Goal: Transaction & Acquisition: Subscribe to service/newsletter

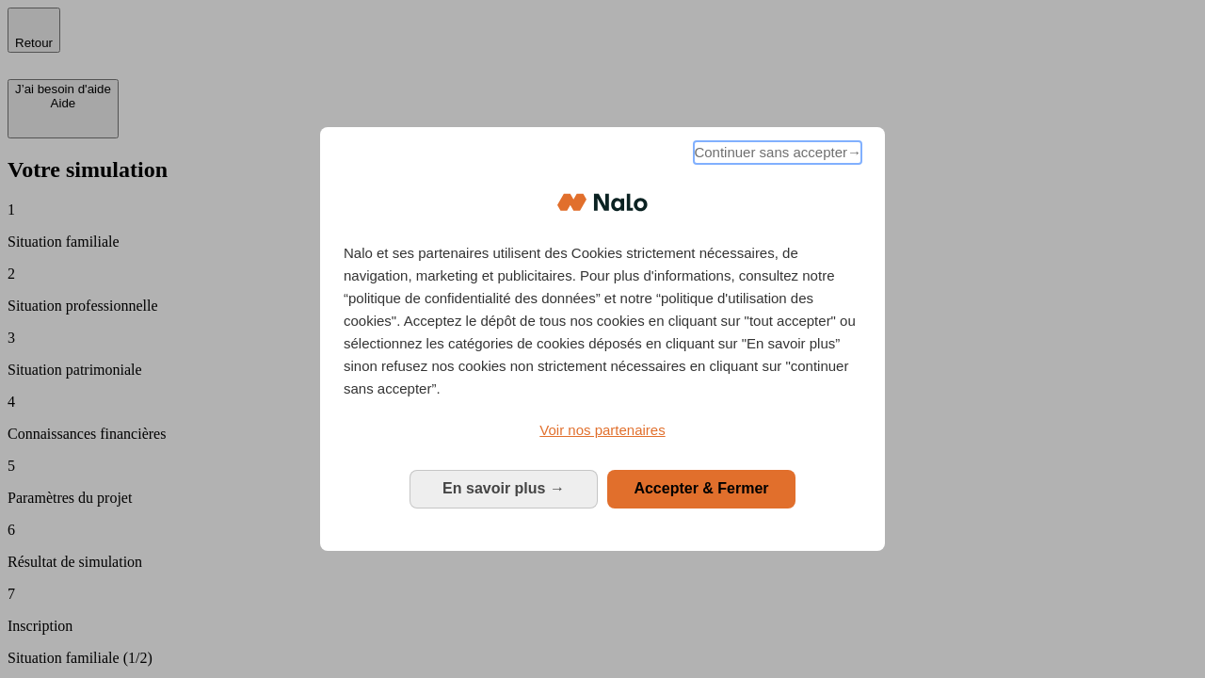
click at [776, 155] on span "Continuer sans accepter →" at bounding box center [778, 152] width 168 height 23
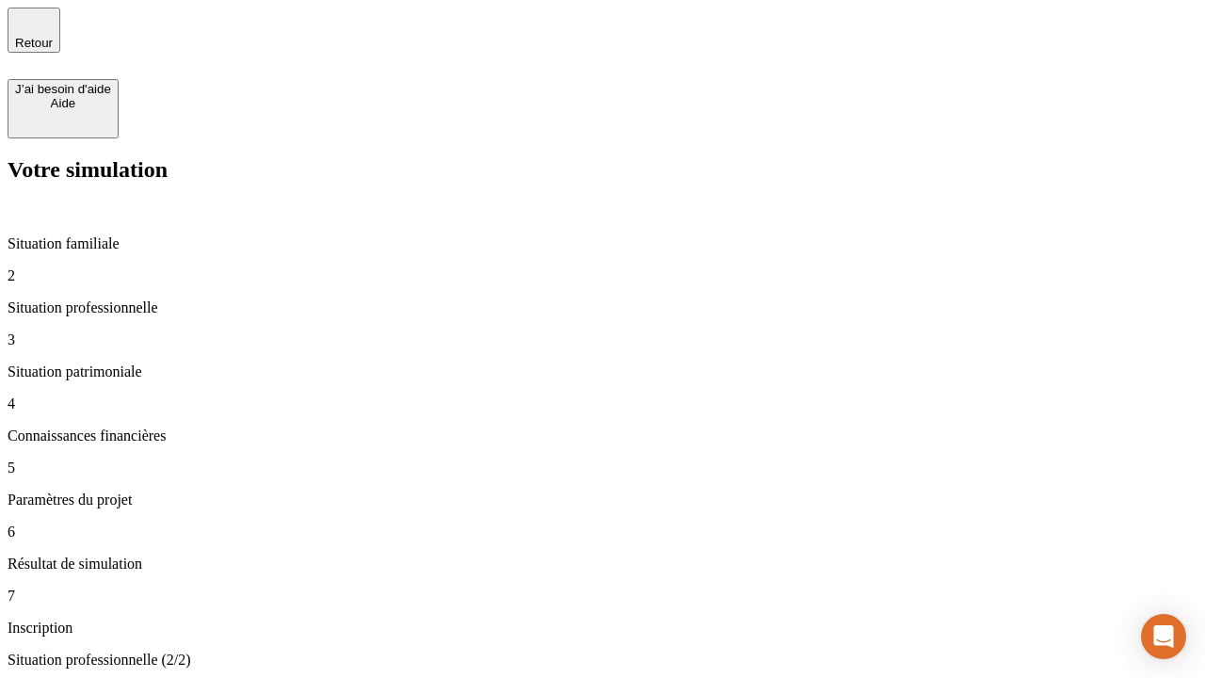
type input "30 000"
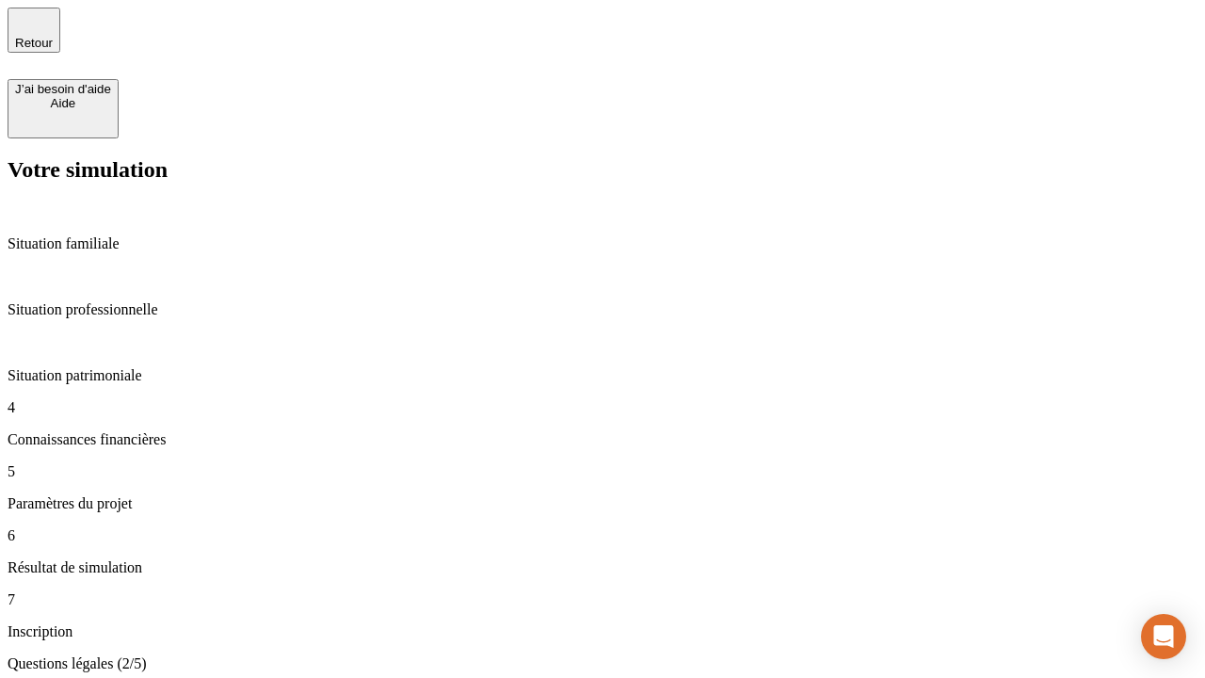
scroll to position [4, 0]
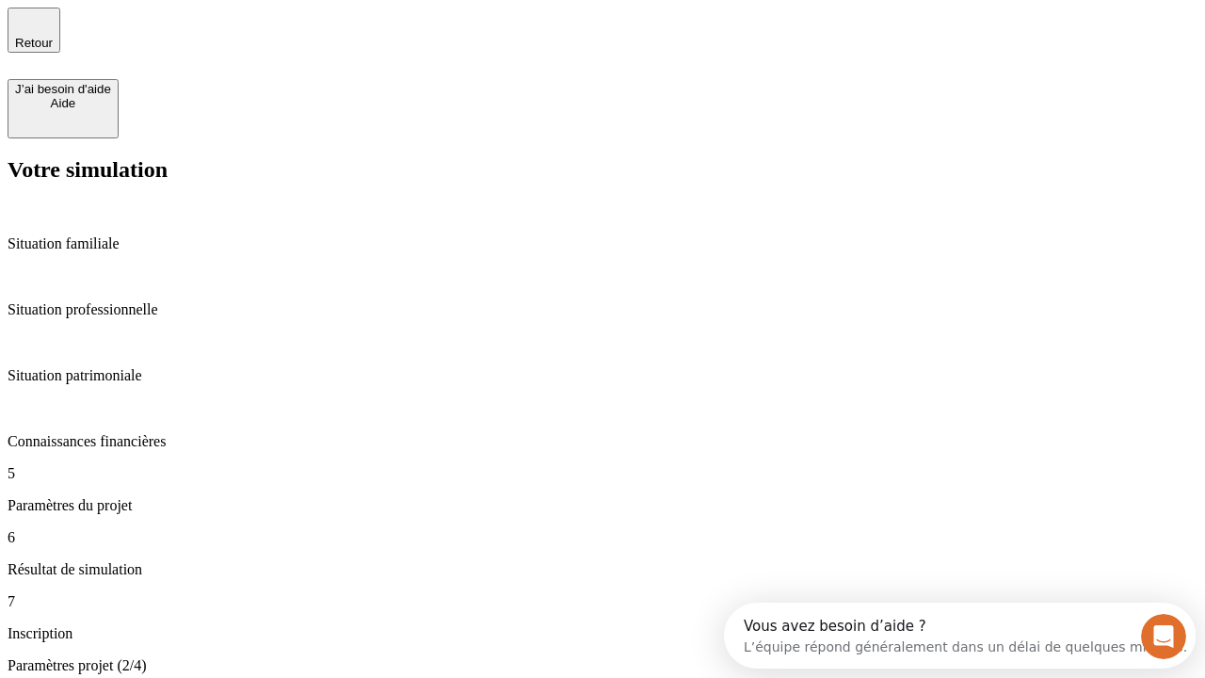
type input "25"
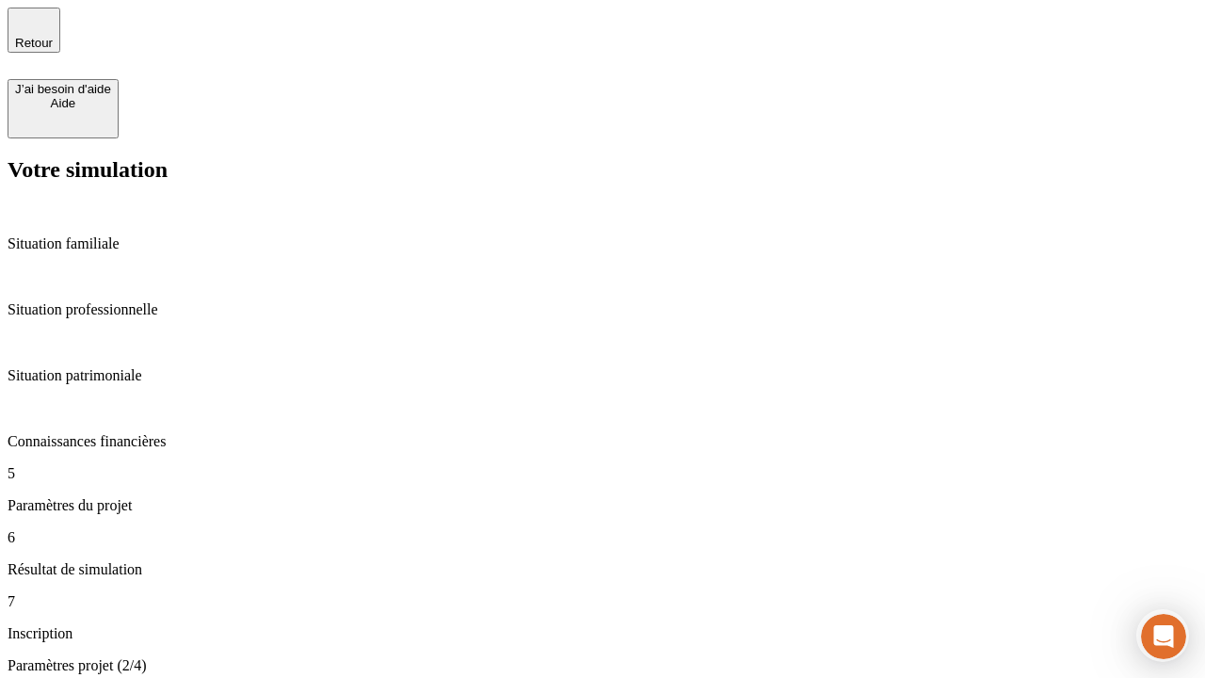
type input "64"
type input "1 000"
type input "640"
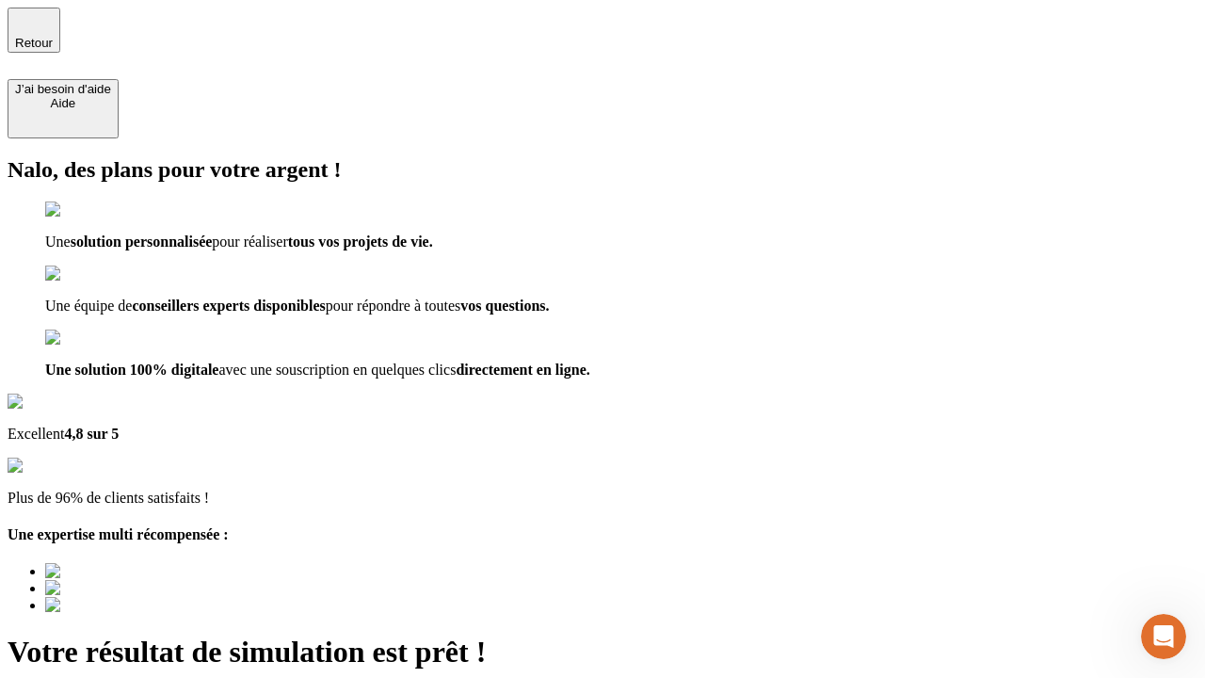
type input "[EMAIL_ADDRESS][PERSON_NAME][DOMAIN_NAME]"
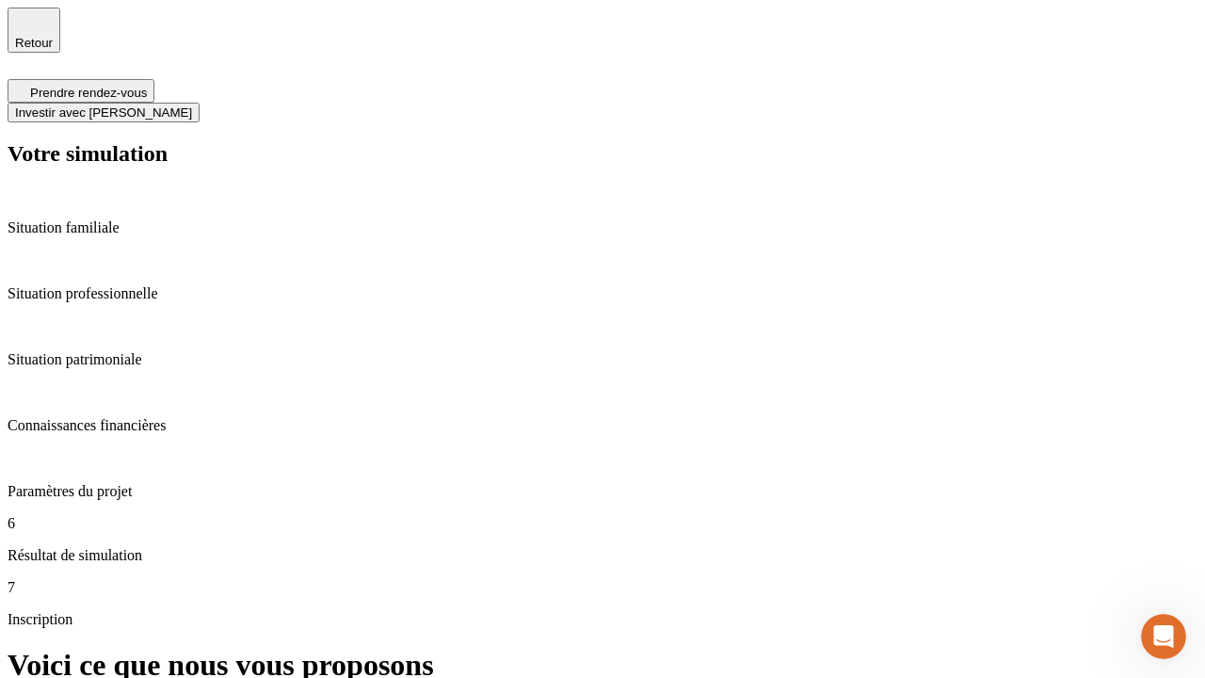
click at [192, 105] on span "Investir avec [PERSON_NAME]" at bounding box center [103, 112] width 177 height 14
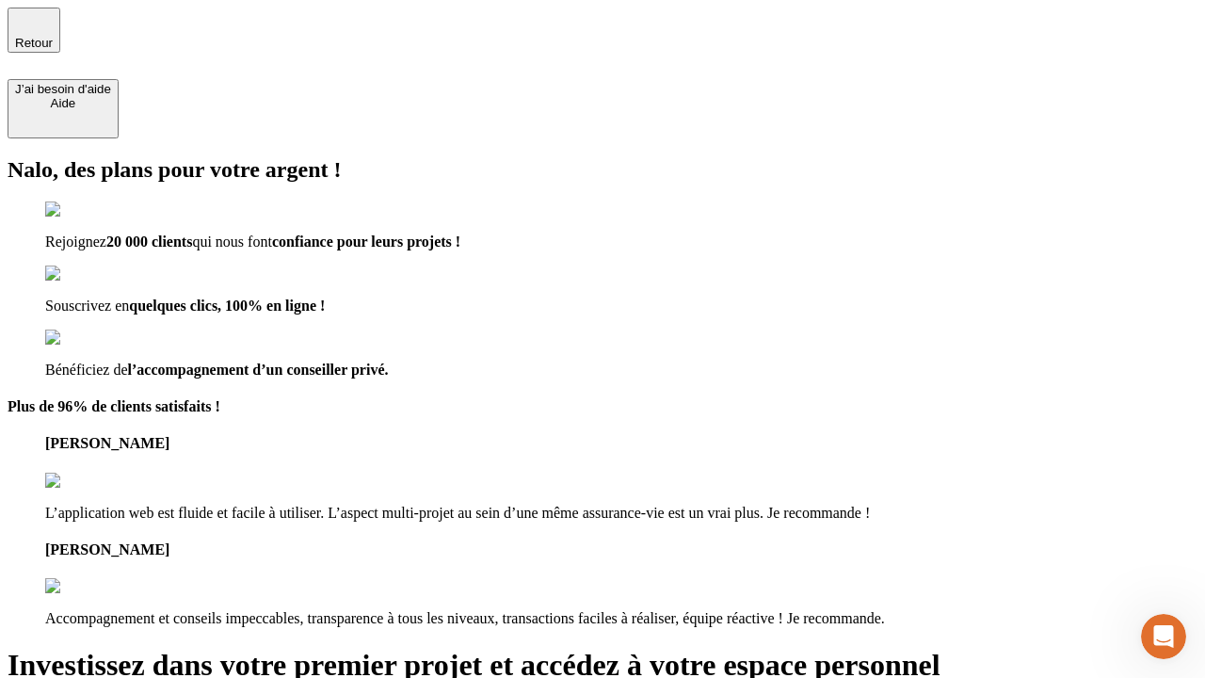
type input "[EMAIL_ADDRESS][PERSON_NAME][DOMAIN_NAME]"
